Goal: Task Accomplishment & Management: Use online tool/utility

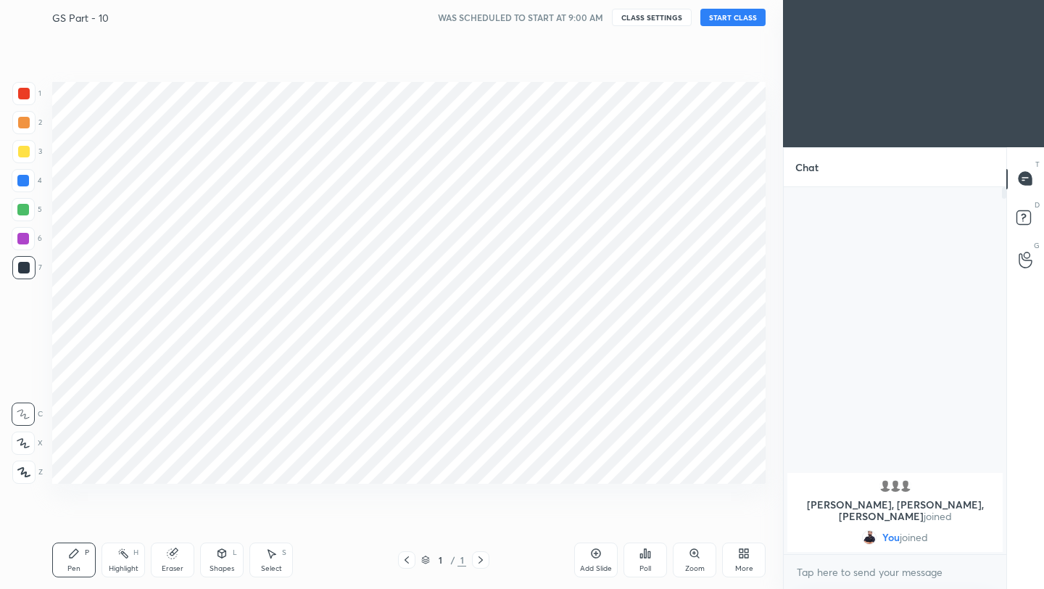
scroll to position [72025, 71796]
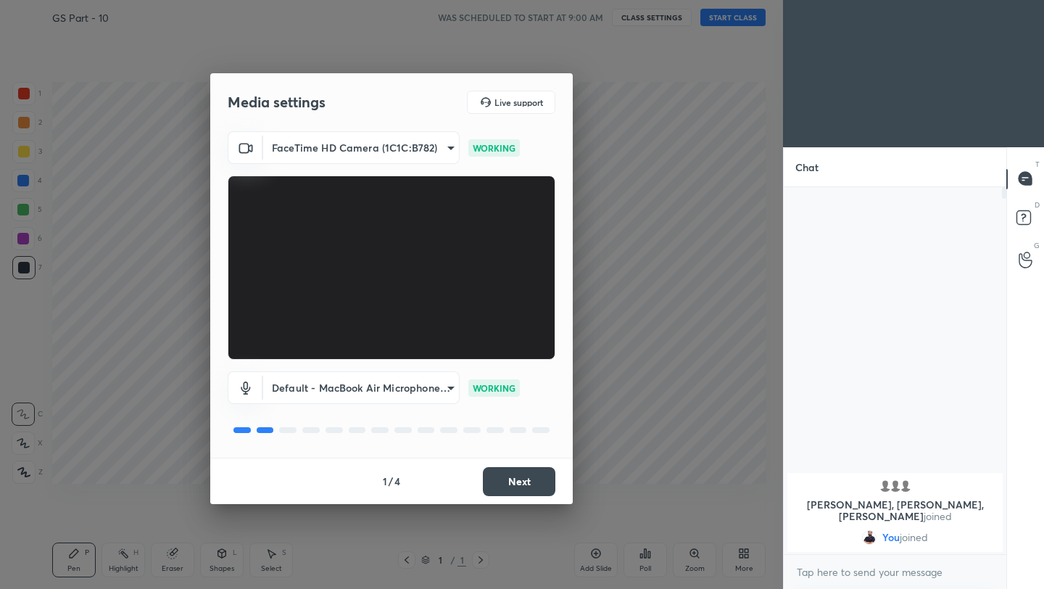
click at [525, 490] on button "Next" at bounding box center [519, 481] width 73 height 29
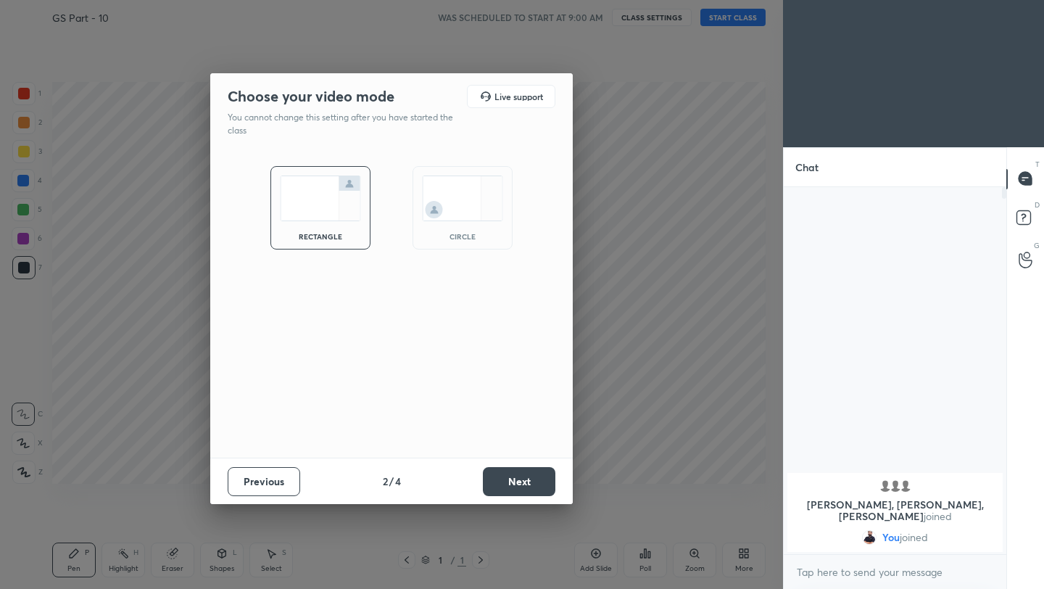
click at [525, 490] on button "Next" at bounding box center [519, 481] width 73 height 29
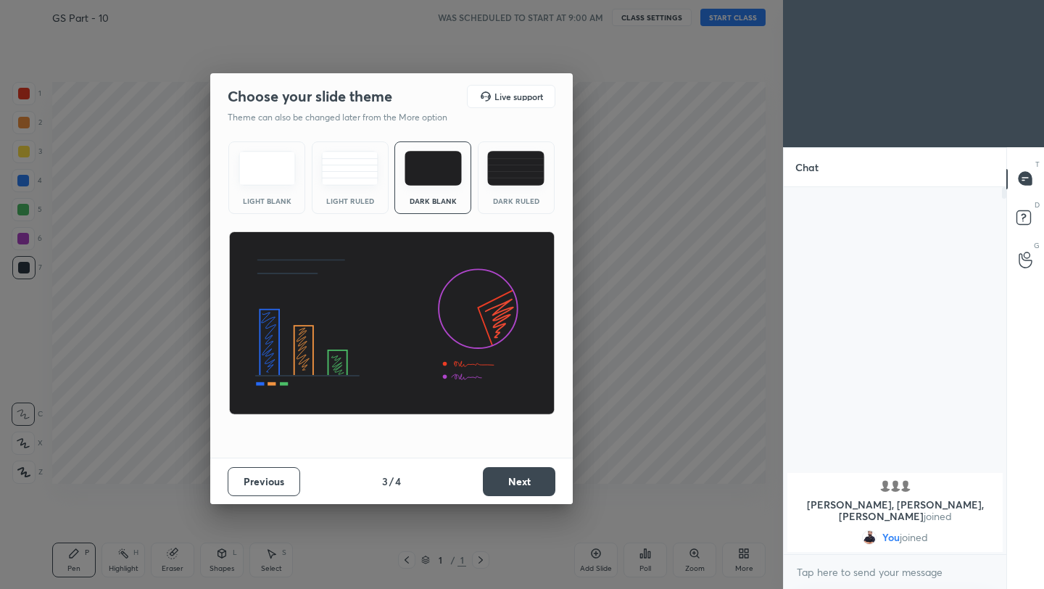
click at [525, 490] on button "Next" at bounding box center [519, 481] width 73 height 29
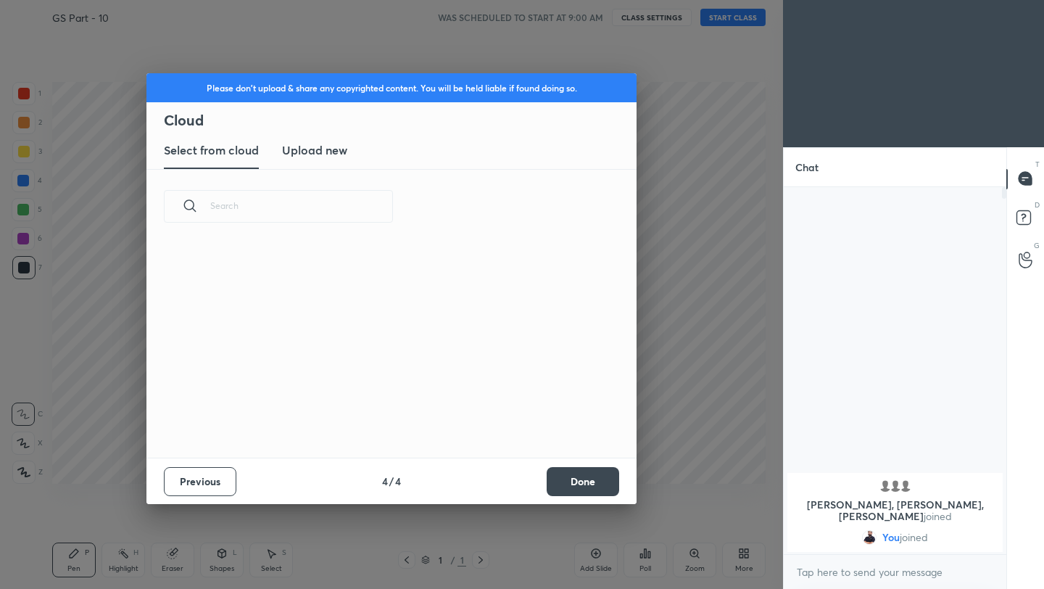
scroll to position [214, 466]
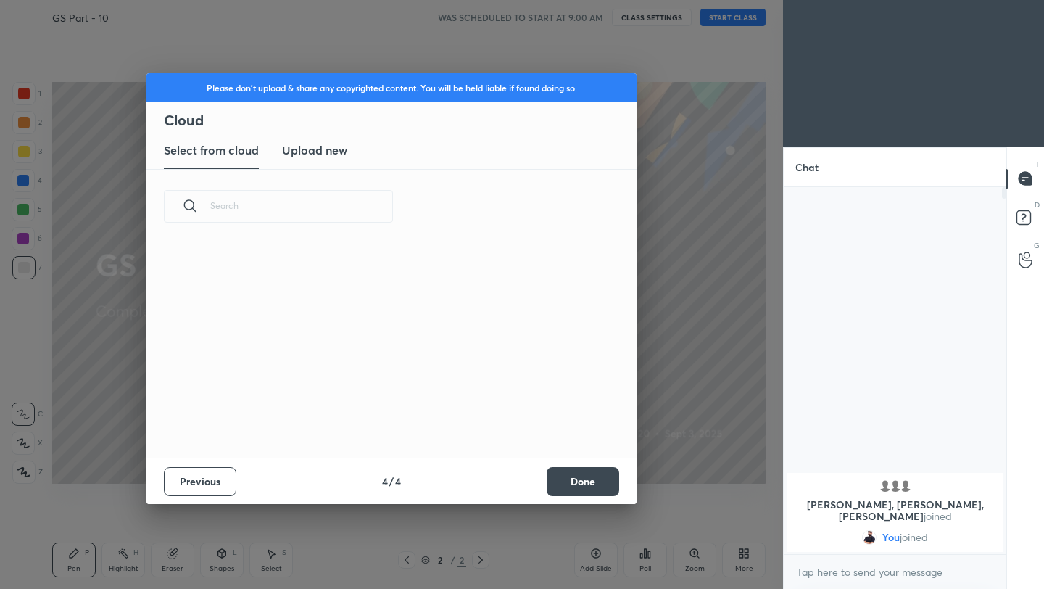
click at [577, 475] on button "Done" at bounding box center [583, 481] width 73 height 29
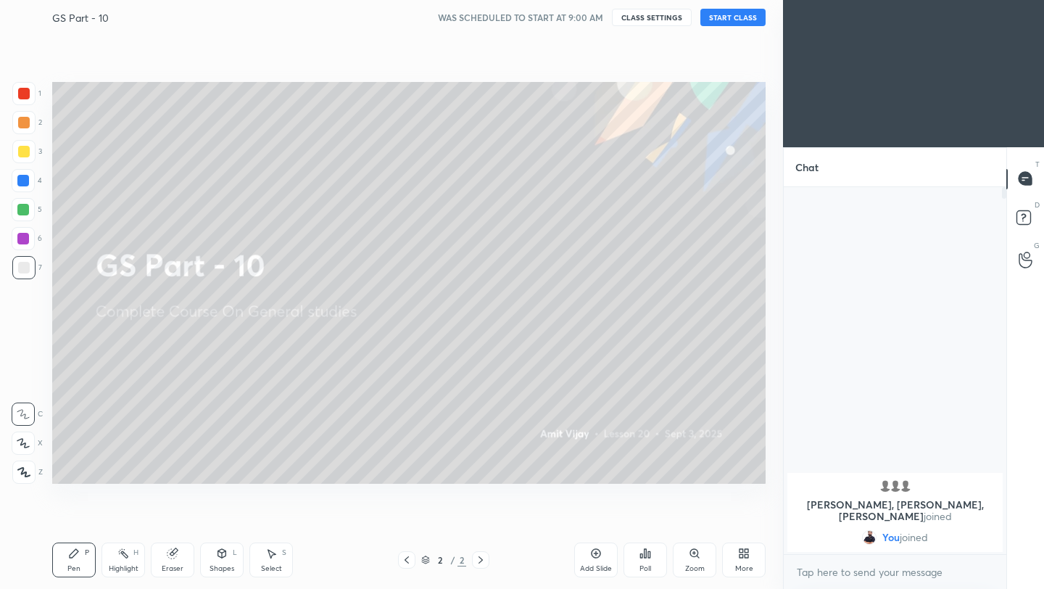
click at [746, 16] on button "START CLASS" at bounding box center [733, 17] width 65 height 17
click at [749, 21] on button "End Class" at bounding box center [735, 17] width 59 height 17
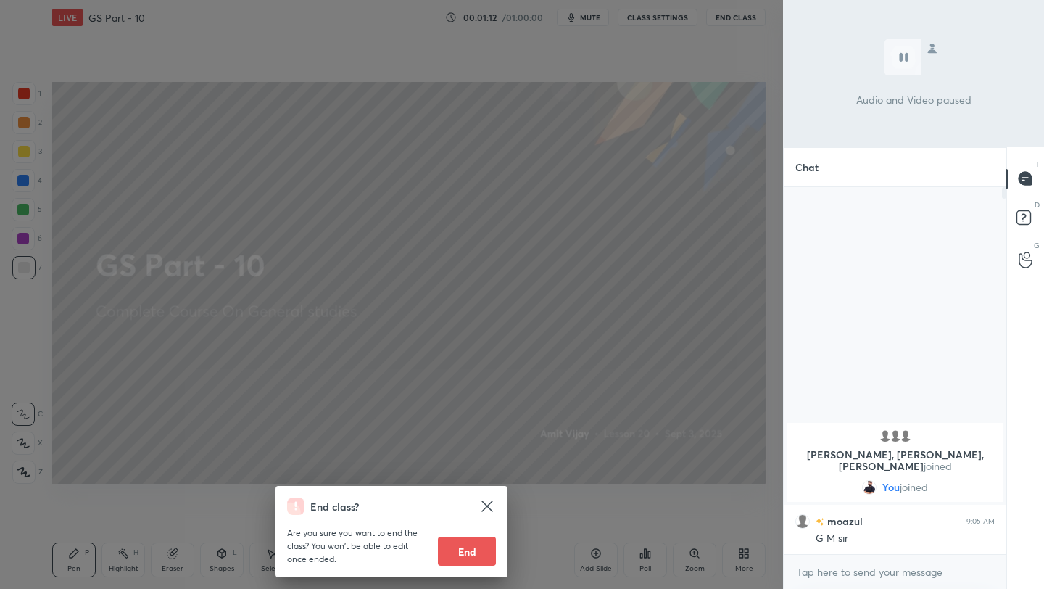
click at [546, 308] on div "End class? Are you sure you want to end the class? You won’t be able to edit on…" at bounding box center [391, 294] width 783 height 589
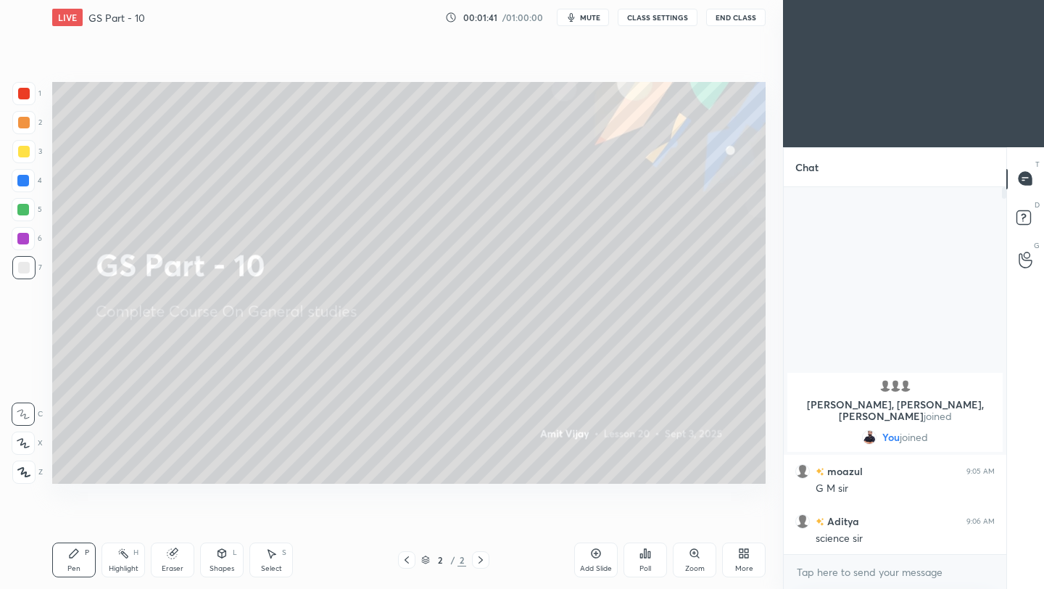
click at [730, 18] on button "End Class" at bounding box center [735, 17] width 59 height 17
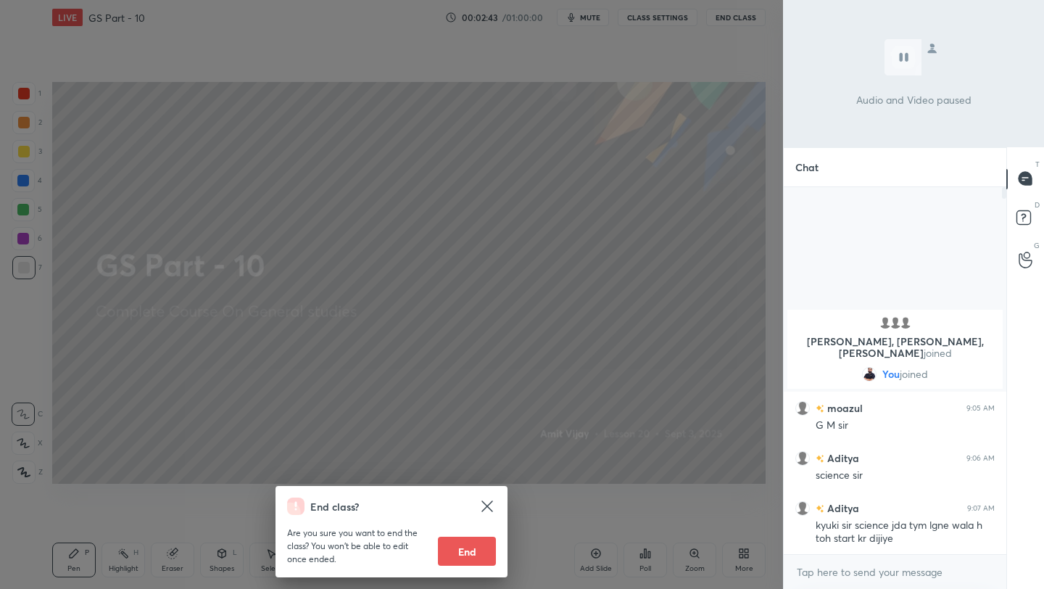
click at [629, 215] on div "End class? Are you sure you want to end the class? You won’t be able to edit on…" at bounding box center [391, 294] width 783 height 589
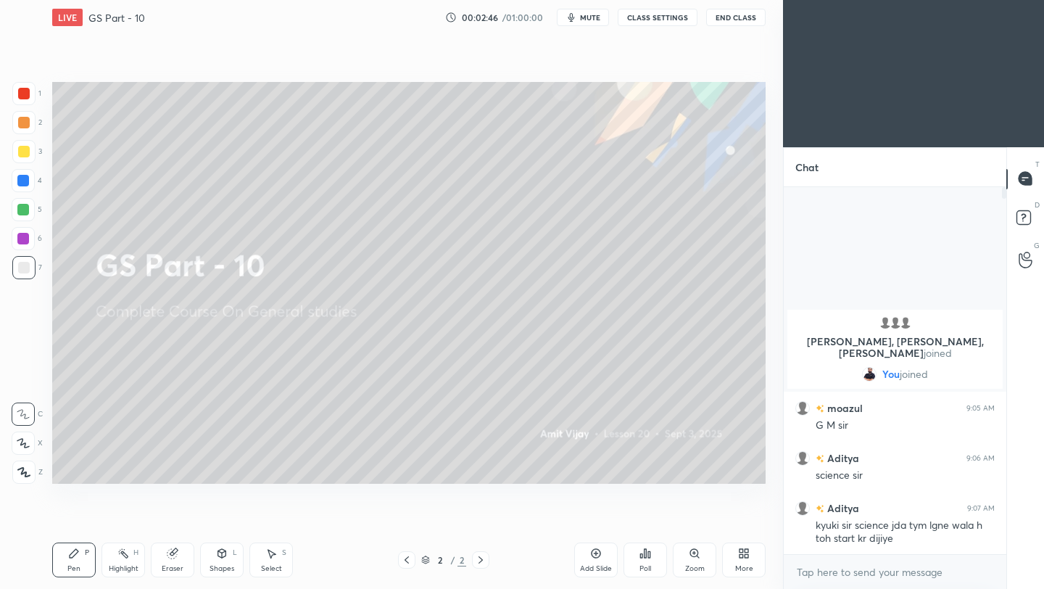
click at [598, 558] on icon at bounding box center [596, 554] width 12 height 12
click at [30, 470] on div at bounding box center [23, 472] width 23 height 23
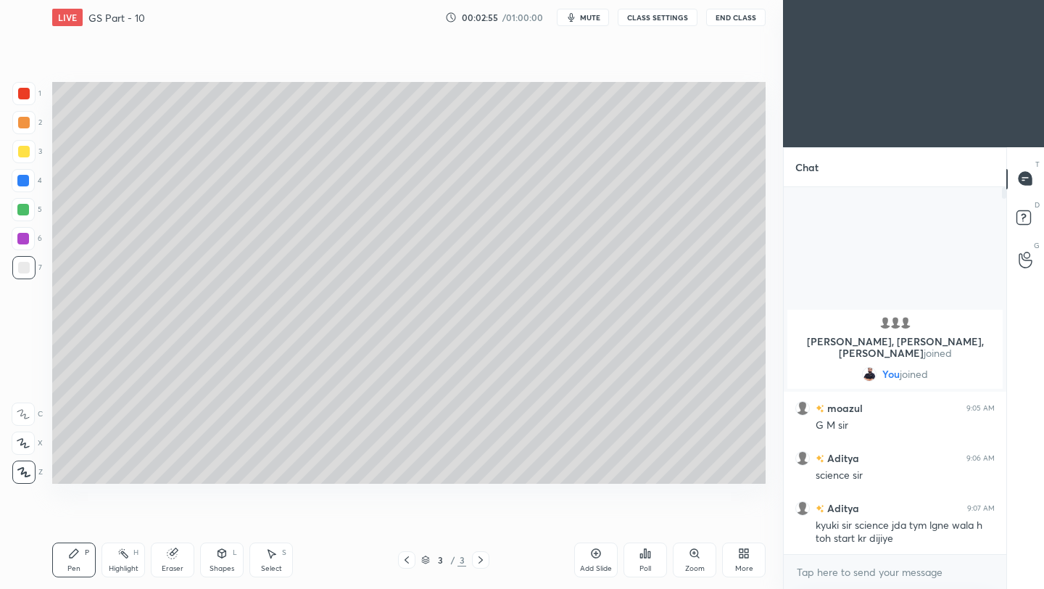
click at [25, 152] on div at bounding box center [24, 152] width 12 height 12
drag, startPoint x: 25, startPoint y: 265, endPoint x: 48, endPoint y: 255, distance: 25.6
click at [25, 265] on div at bounding box center [24, 268] width 12 height 12
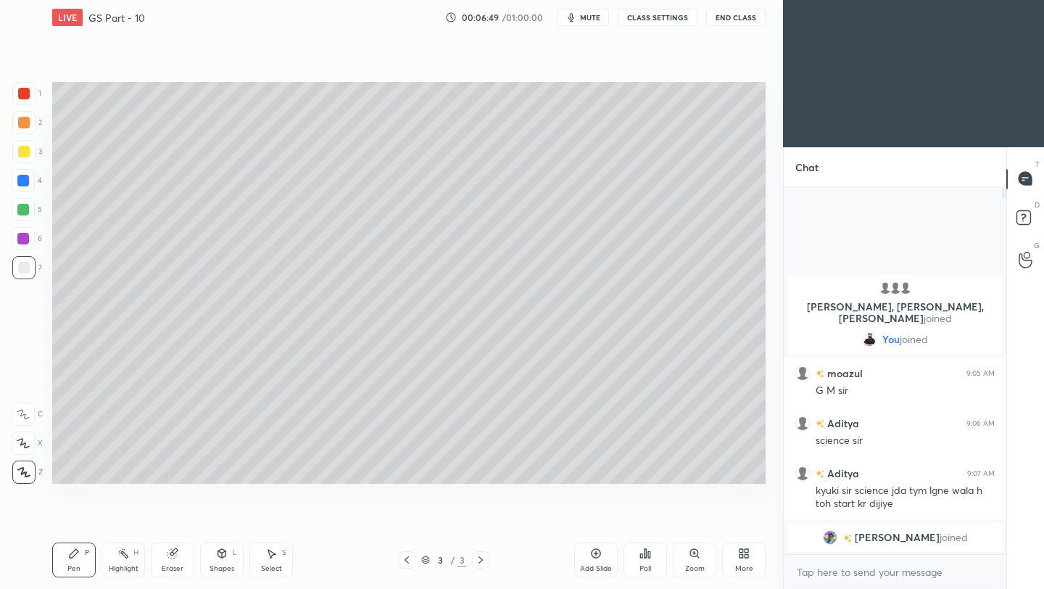
click at [590, 556] on div "Add Slide" at bounding box center [596, 559] width 44 height 35
click at [597, 557] on icon at bounding box center [596, 553] width 9 height 9
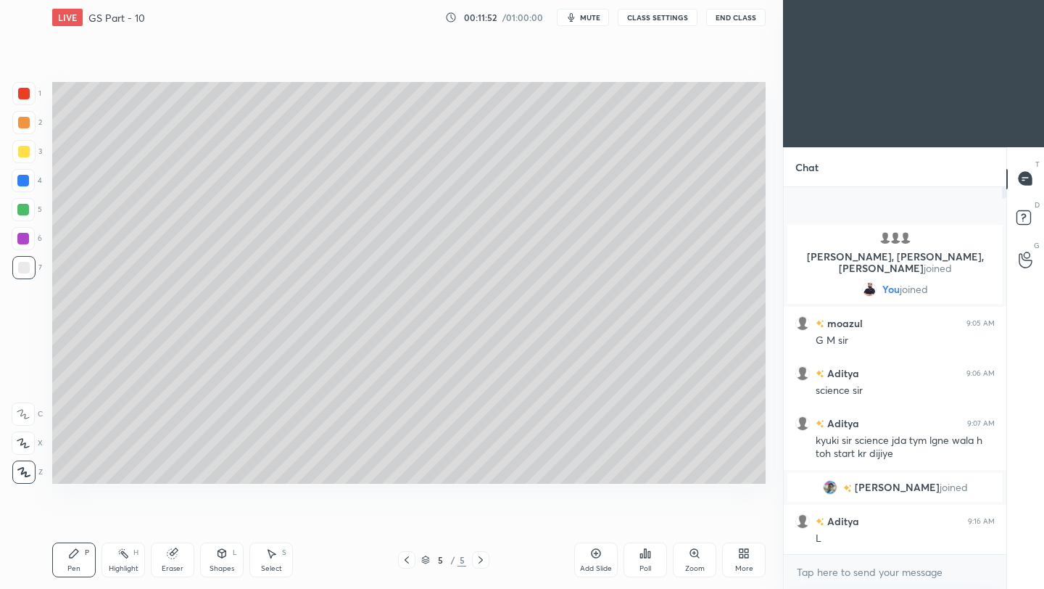
click at [177, 566] on div "Eraser" at bounding box center [173, 568] width 22 height 7
click at [79, 567] on div "Pen" at bounding box center [73, 568] width 13 height 7
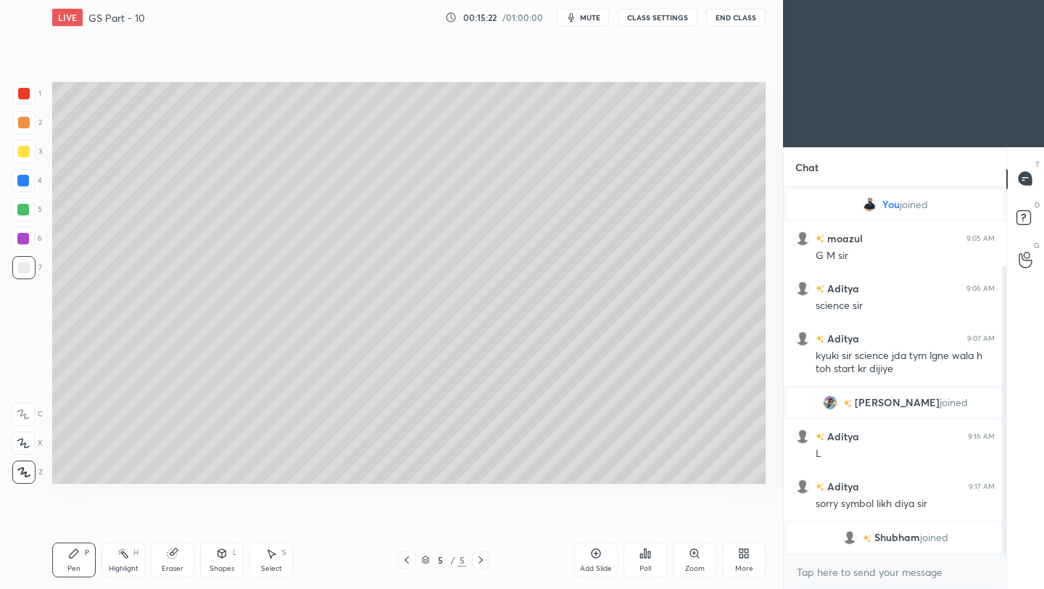
scroll to position [100, 0]
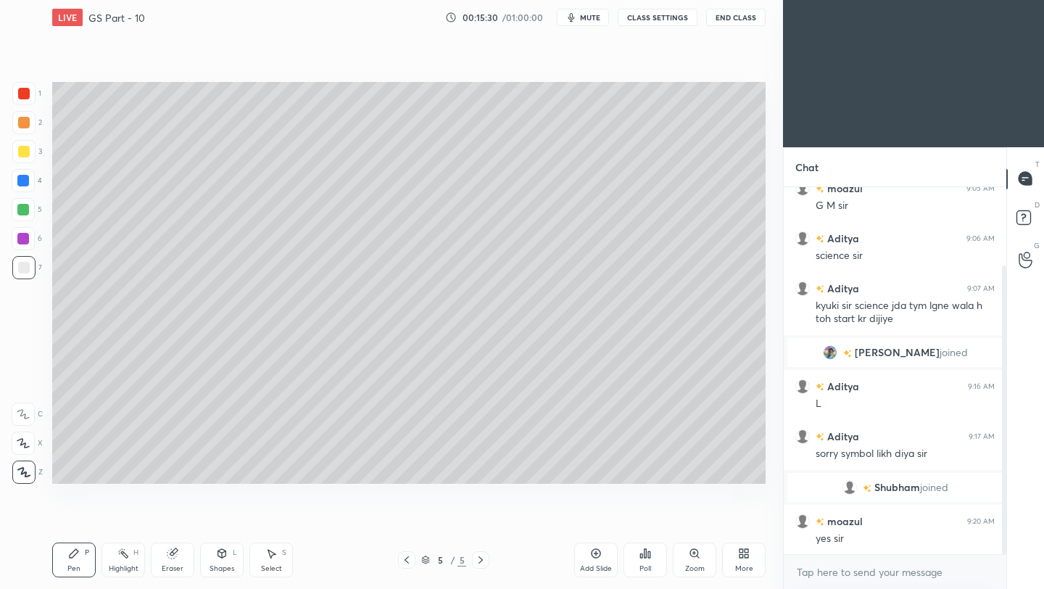
drag, startPoint x: 596, startPoint y: 556, endPoint x: 605, endPoint y: 556, distance: 8.7
click at [596, 556] on icon at bounding box center [596, 554] width 12 height 12
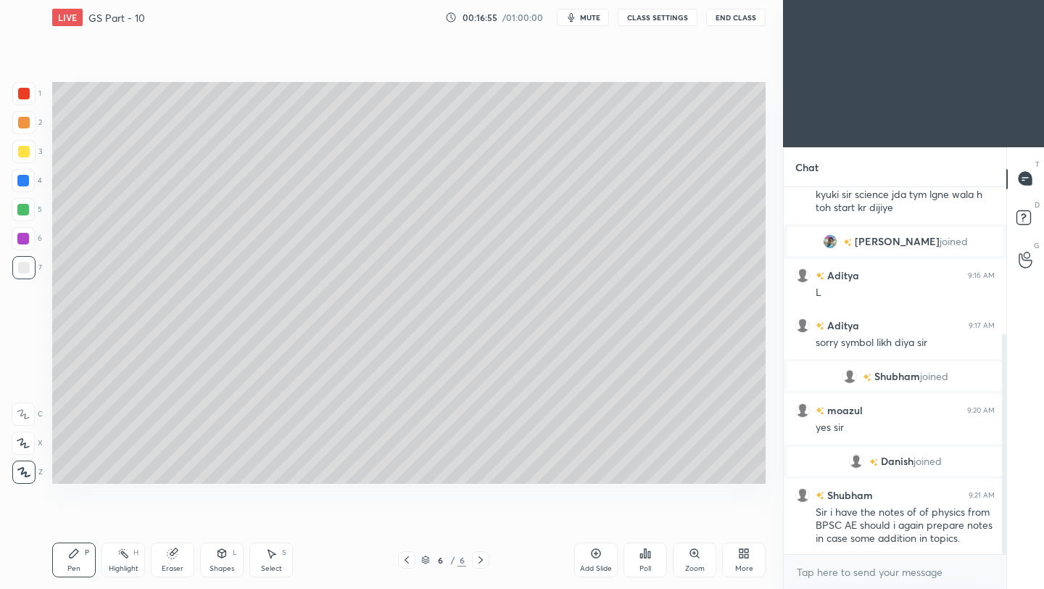
scroll to position [244, 0]
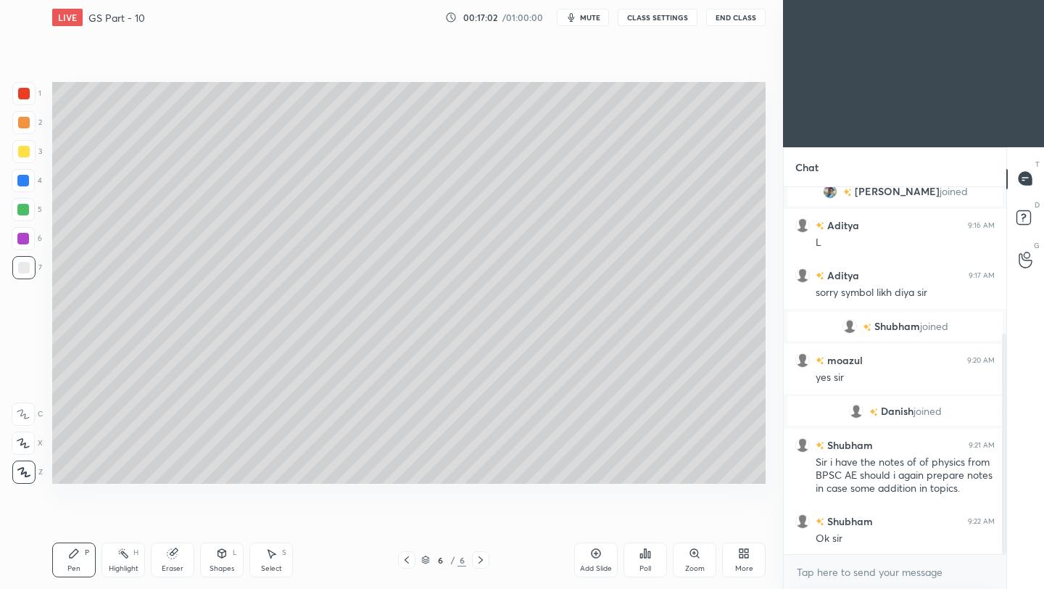
click at [733, 12] on button "End Class" at bounding box center [735, 17] width 59 height 17
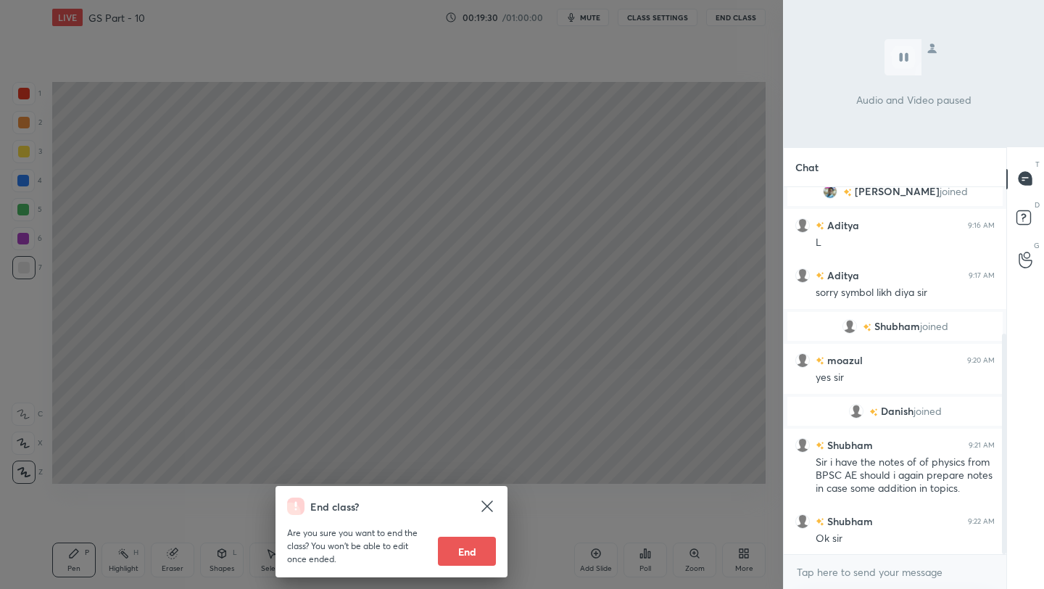
click at [448, 466] on div "End class? Are you sure you want to end the class? You won’t be able to edit on…" at bounding box center [391, 294] width 783 height 589
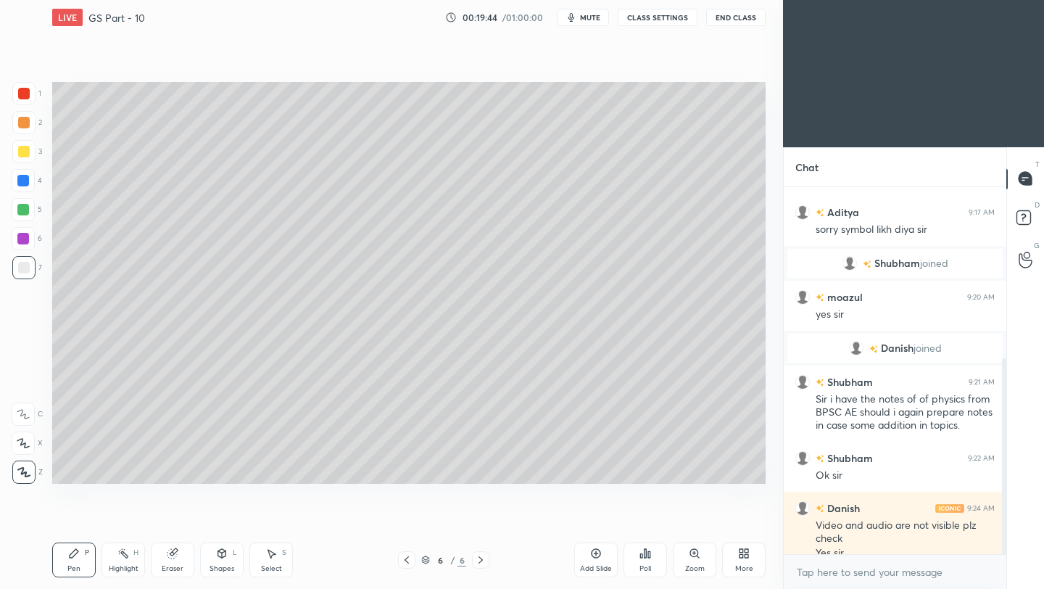
scroll to position [322, 0]
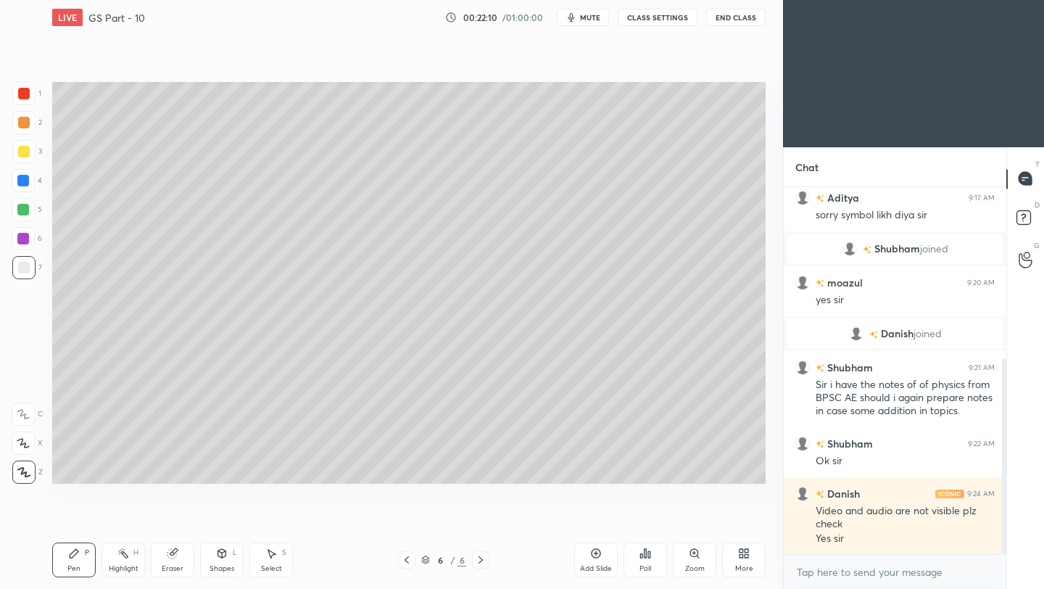
click at [598, 557] on icon at bounding box center [596, 553] width 9 height 9
click at [23, 154] on div at bounding box center [24, 152] width 12 height 12
click at [23, 268] on div at bounding box center [24, 268] width 12 height 12
click at [389, 527] on div "Setting up your live class Poll for secs No correct answer Start poll" at bounding box center [408, 283] width 725 height 496
click at [592, 558] on icon at bounding box center [596, 554] width 12 height 12
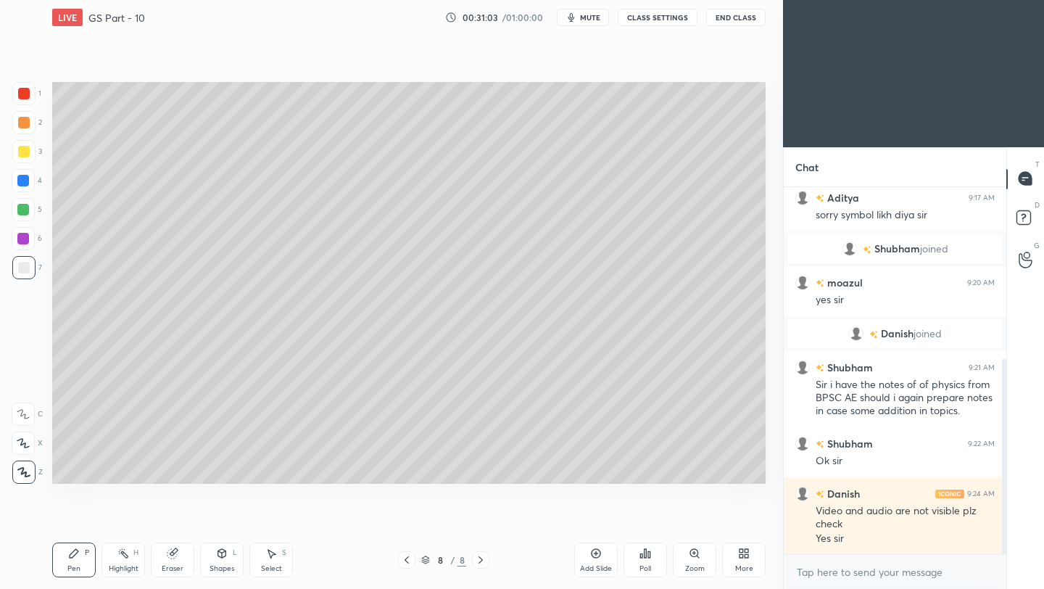
click at [594, 565] on div "Add Slide" at bounding box center [596, 568] width 32 height 7
click at [170, 566] on div "Eraser" at bounding box center [173, 568] width 22 height 7
click at [80, 556] on div "Pen P" at bounding box center [74, 559] width 44 height 35
type textarea "x"
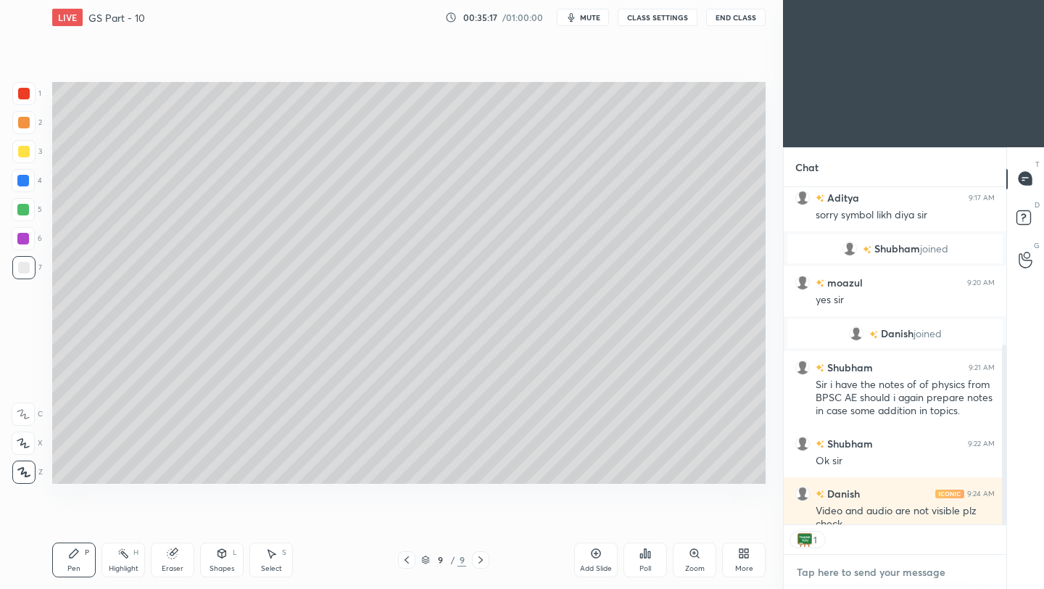
click at [846, 580] on textarea at bounding box center [895, 572] width 199 height 23
paste textarea "[URL][DOMAIN_NAME]"
type textarea "[URL][DOMAIN_NAME]"
type textarea "x"
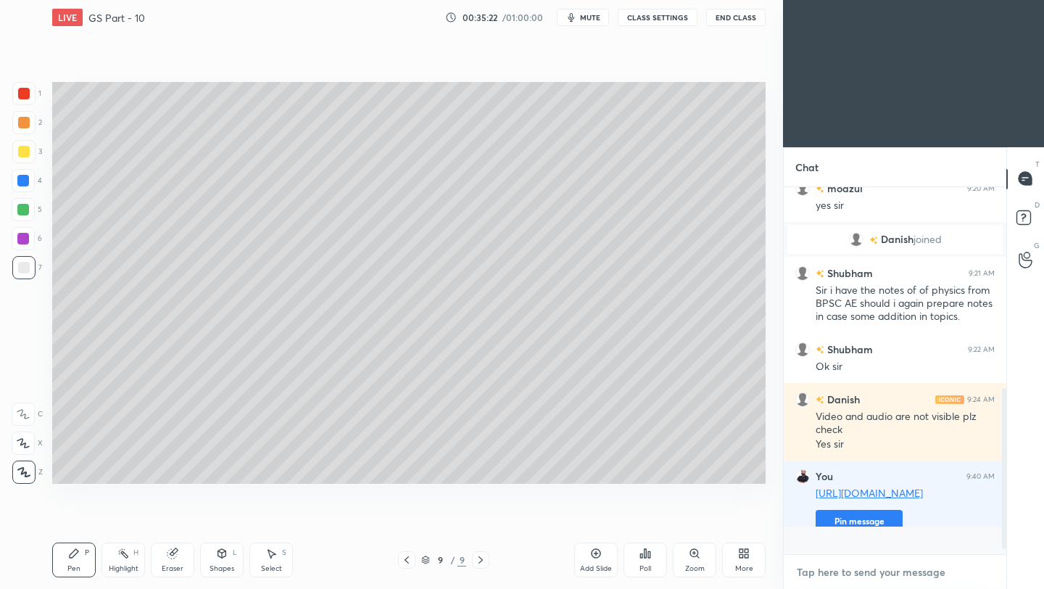
scroll to position [420, 0]
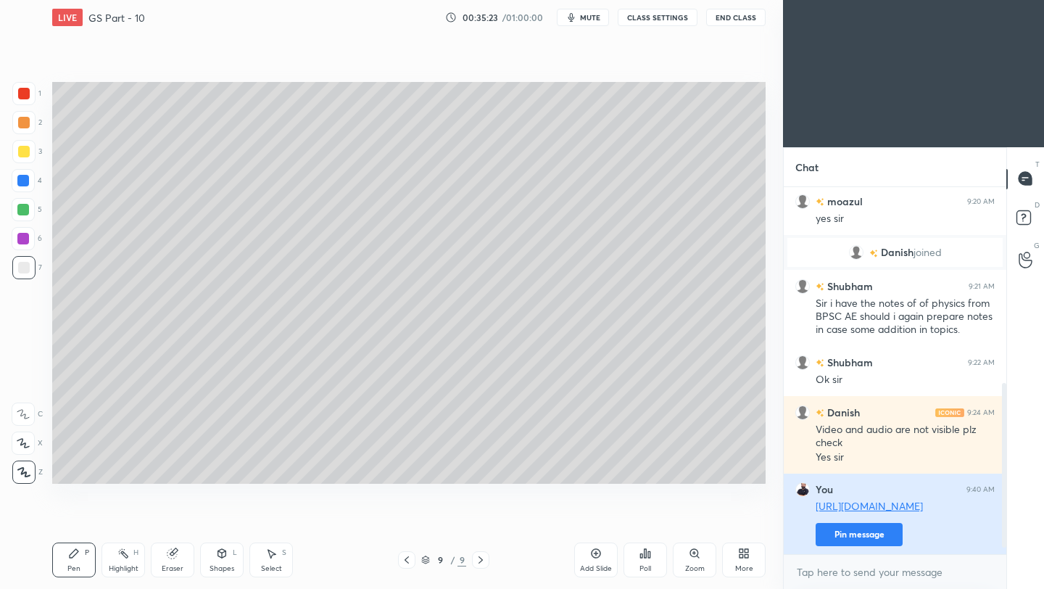
click at [845, 536] on button "Pin message" at bounding box center [859, 534] width 87 height 23
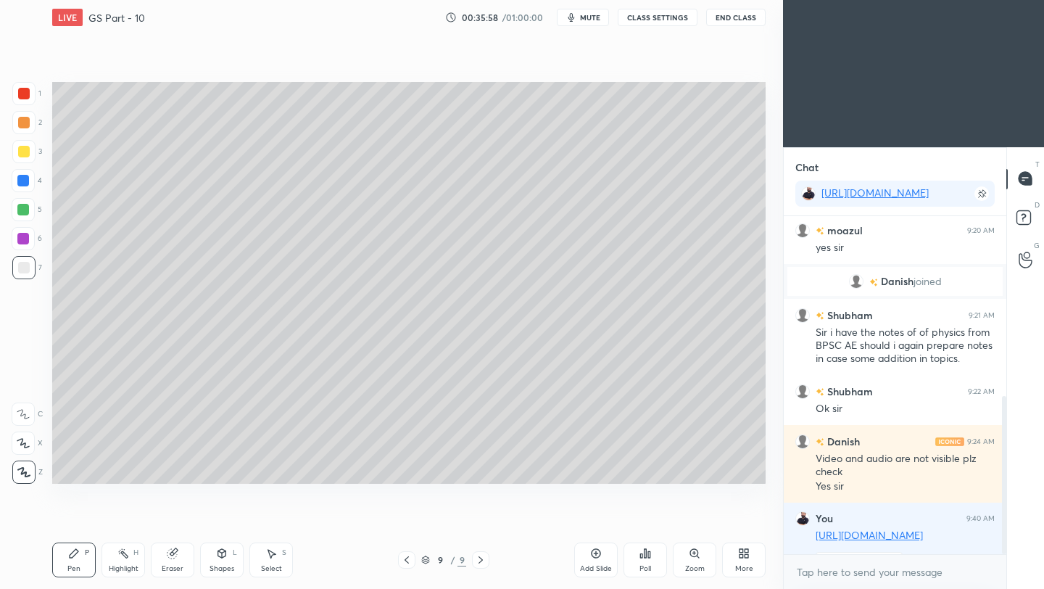
click at [725, 17] on button "End Class" at bounding box center [735, 17] width 59 height 17
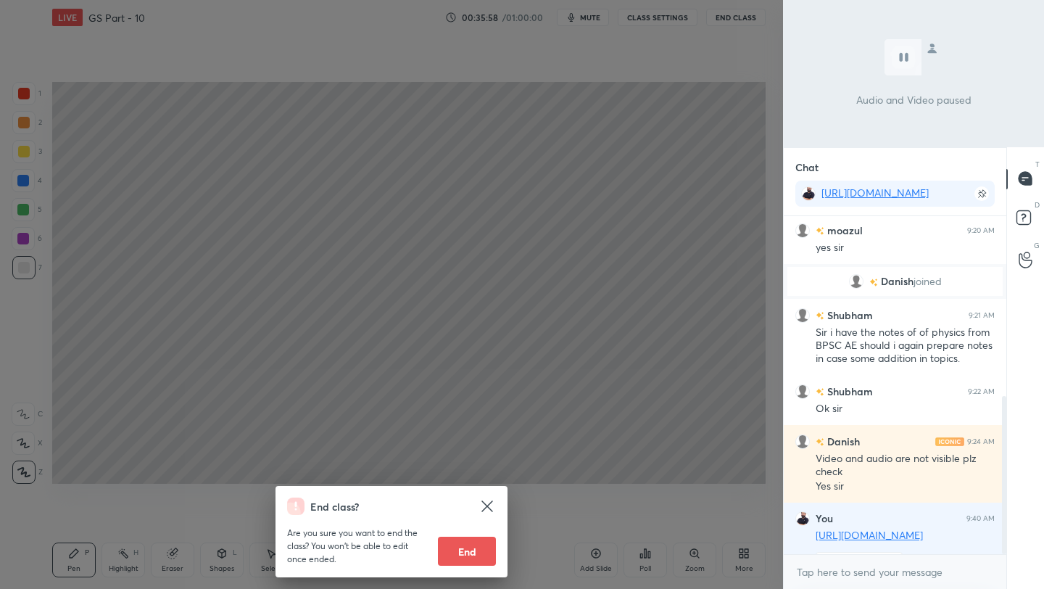
click at [726, 16] on div "End class? Are you sure you want to end the class? You won’t be able to edit on…" at bounding box center [391, 294] width 783 height 589
click at [469, 562] on button "End" at bounding box center [467, 551] width 58 height 29
type textarea "x"
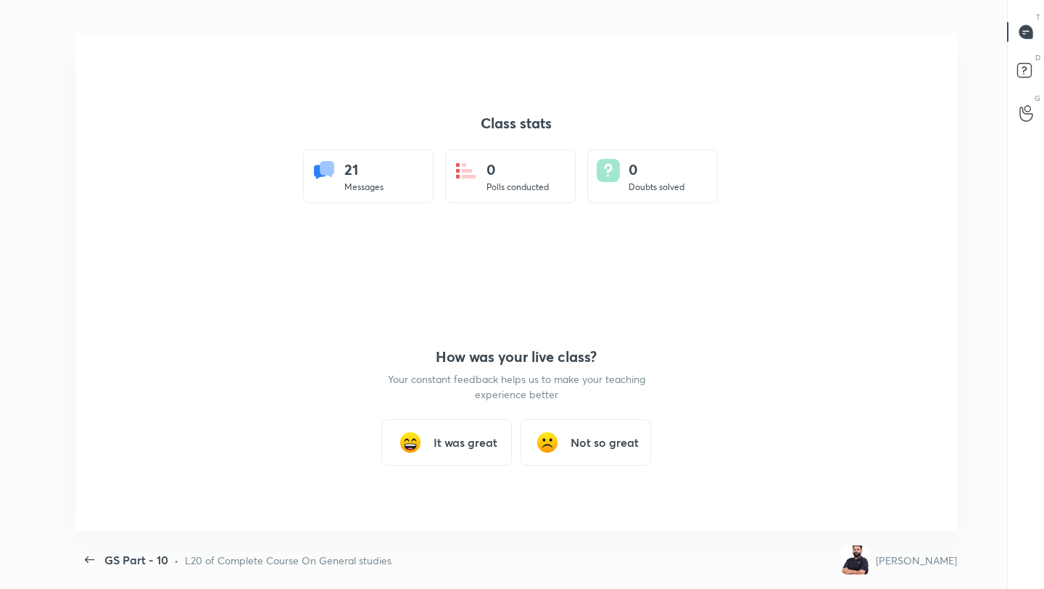
scroll to position [496, 1033]
